Goal: Task Accomplishment & Management: Use online tool/utility

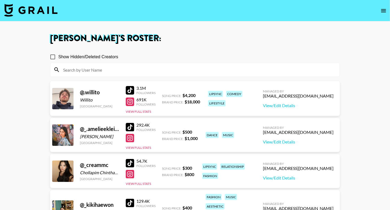
click at [114, 71] on input at bounding box center [198, 69] width 277 height 9
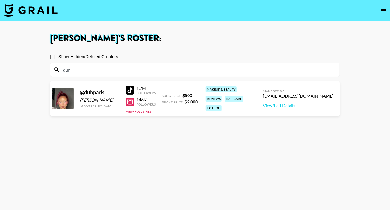
type input "duh"
click at [159, 38] on h1 "[PERSON_NAME] 's Roster:" at bounding box center [195, 38] width 290 height 9
drag, startPoint x: 129, startPoint y: 90, endPoint x: 169, endPoint y: 2, distance: 96.3
click at [0, 0] on section "[PERSON_NAME] 's Roster: Show Hidden/Deleted Creators duh @ [STREET_ADDRESS][PE…" at bounding box center [195, 124] width 390 height 248
click at [84, 70] on input "duh" at bounding box center [198, 69] width 277 height 9
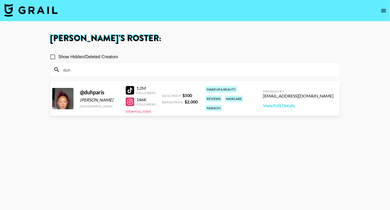
click at [84, 70] on input "duh" at bounding box center [198, 69] width 277 height 9
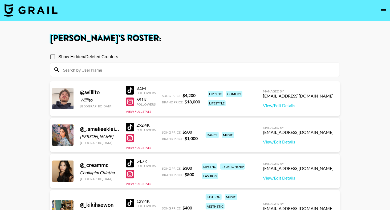
click at [13, 10] on img at bounding box center [30, 10] width 53 height 13
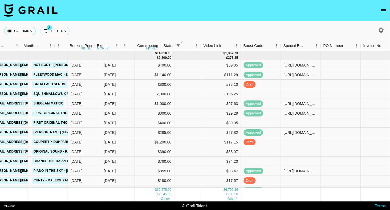
scroll to position [0, 387]
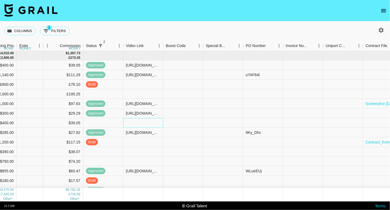
click at [132, 122] on div at bounding box center [143, 123] width 40 height 10
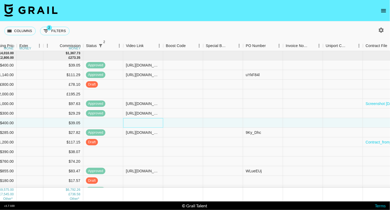
click at [132, 122] on div at bounding box center [143, 123] width 40 height 10
type input "[URL][DOMAIN_NAME]"
click at [179, 40] on div "Columns 2 Filters + Booking" at bounding box center [195, 30] width 390 height 19
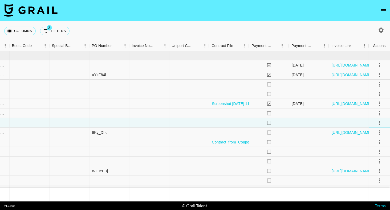
click at [377, 121] on icon "select merge strategy" at bounding box center [380, 122] width 6 height 6
click at [373, 169] on div "Approve" at bounding box center [368, 172] width 16 height 6
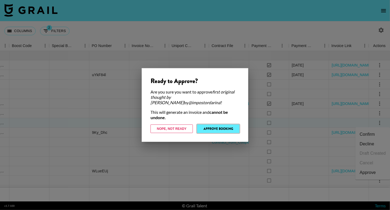
click at [231, 127] on button "Approve Booking" at bounding box center [218, 128] width 42 height 9
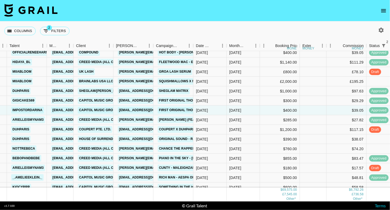
scroll to position [0, 104]
